Goal: Navigation & Orientation: Find specific page/section

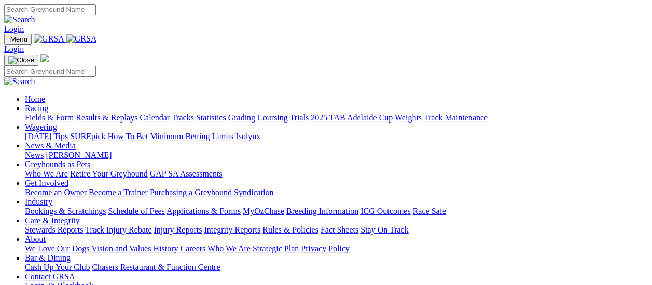
click at [112, 151] on link "[PERSON_NAME]" at bounding box center [79, 155] width 66 height 9
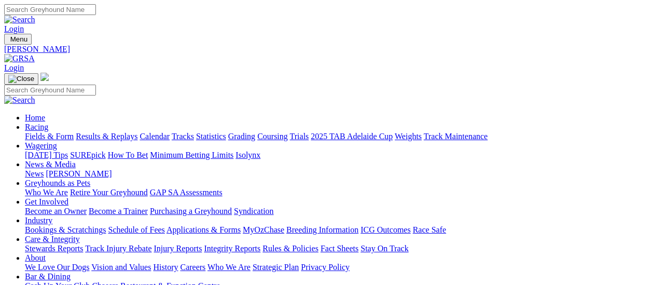
click at [44, 169] on link "News" at bounding box center [34, 173] width 19 height 9
click at [56, 132] on link "Fields & Form" at bounding box center [49, 136] width 49 height 9
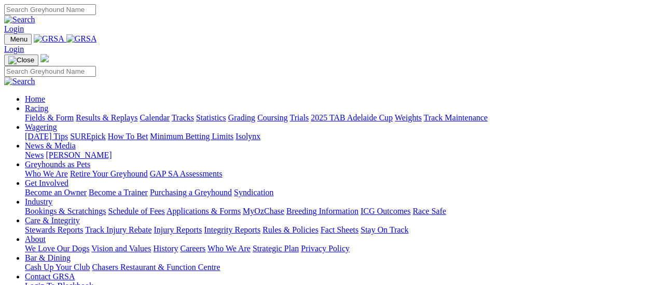
click at [50, 113] on link "Fields & Form" at bounding box center [49, 117] width 49 height 9
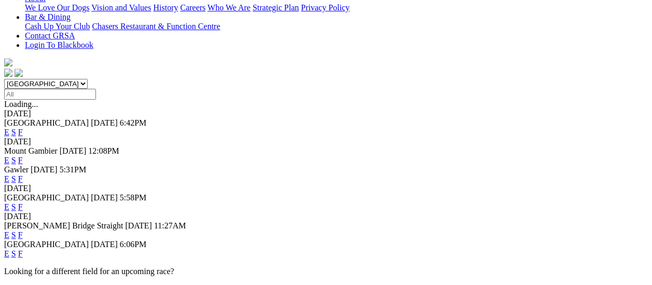
scroll to position [208, 0]
